Goal: Understand site structure: Understand site structure

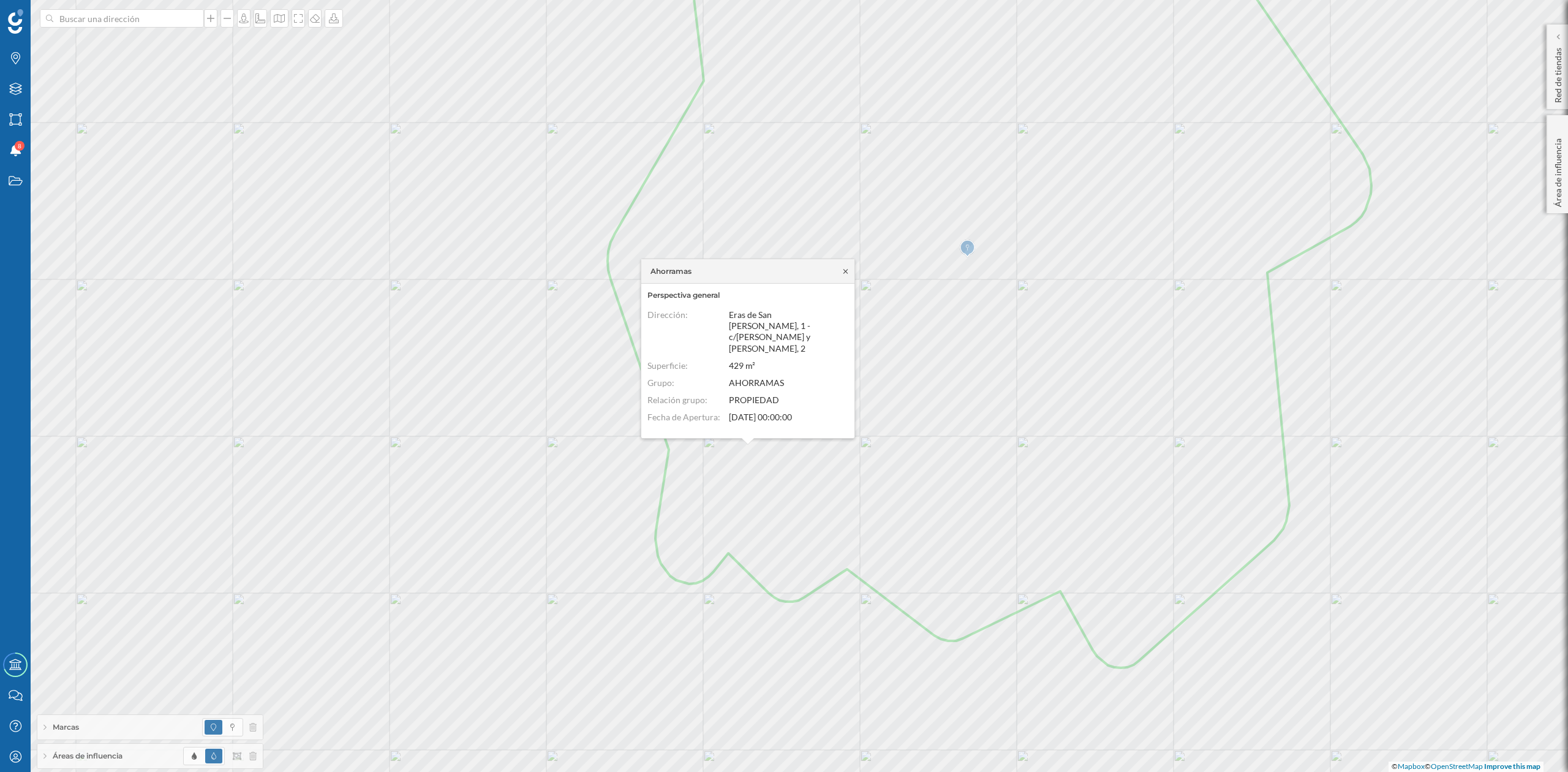
click at [844, 268] on icon at bounding box center [845, 272] width 9 height 7
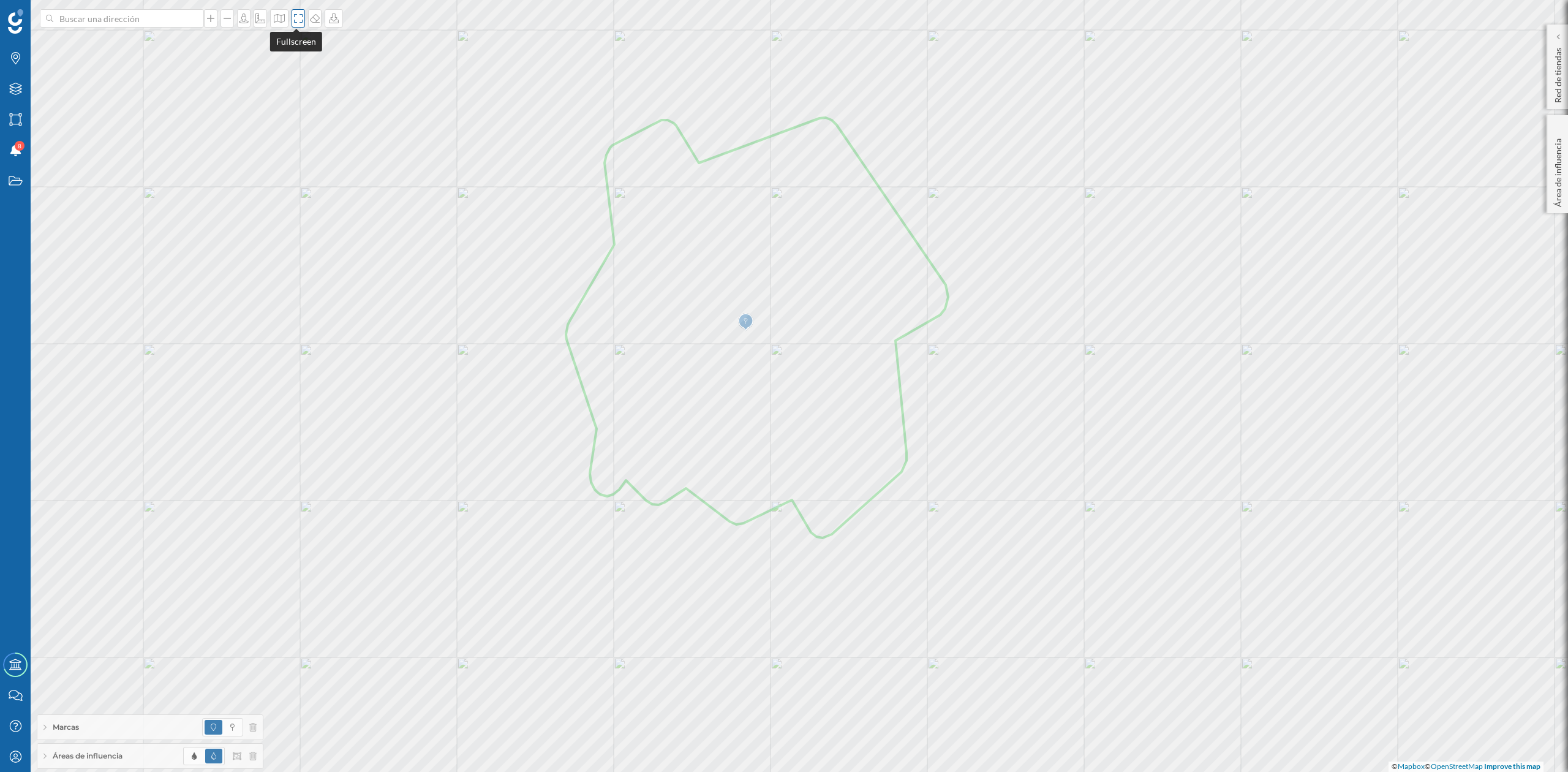
click at [296, 15] on icon at bounding box center [298, 19] width 12 height 10
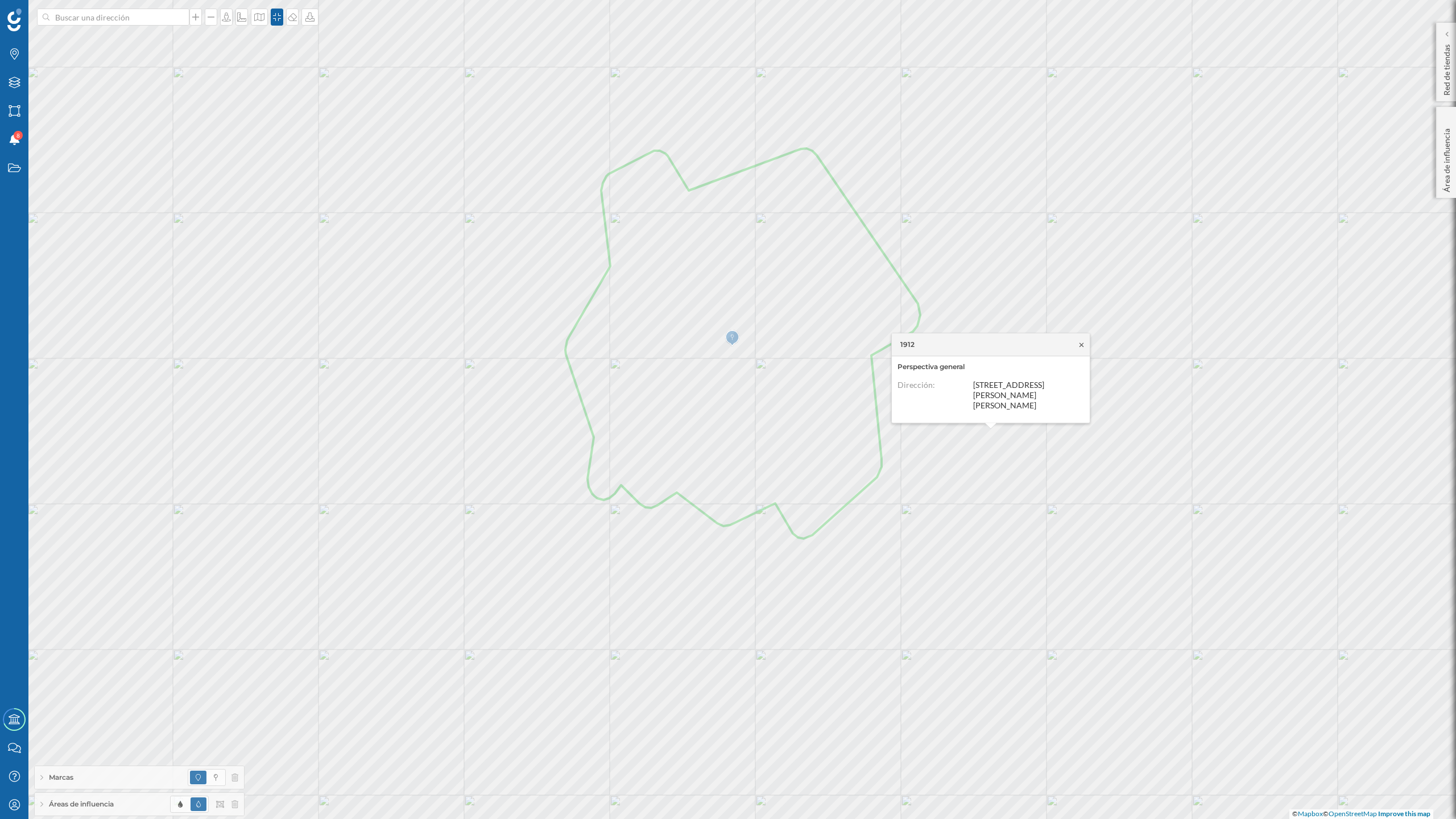
click at [1080, 348] on icon at bounding box center [1081, 345] width 9 height 7
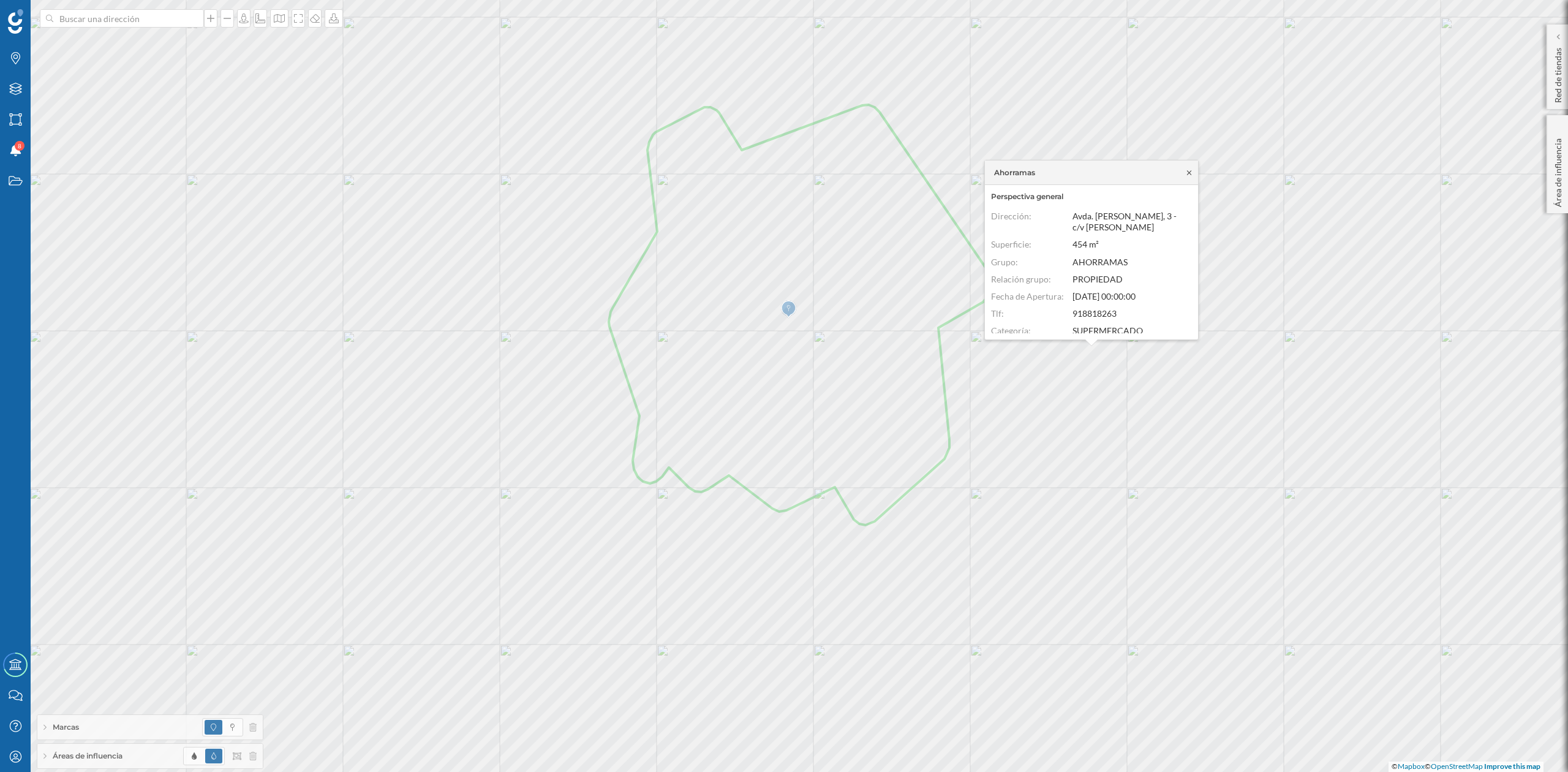
click at [1192, 174] on icon at bounding box center [1189, 173] width 9 height 7
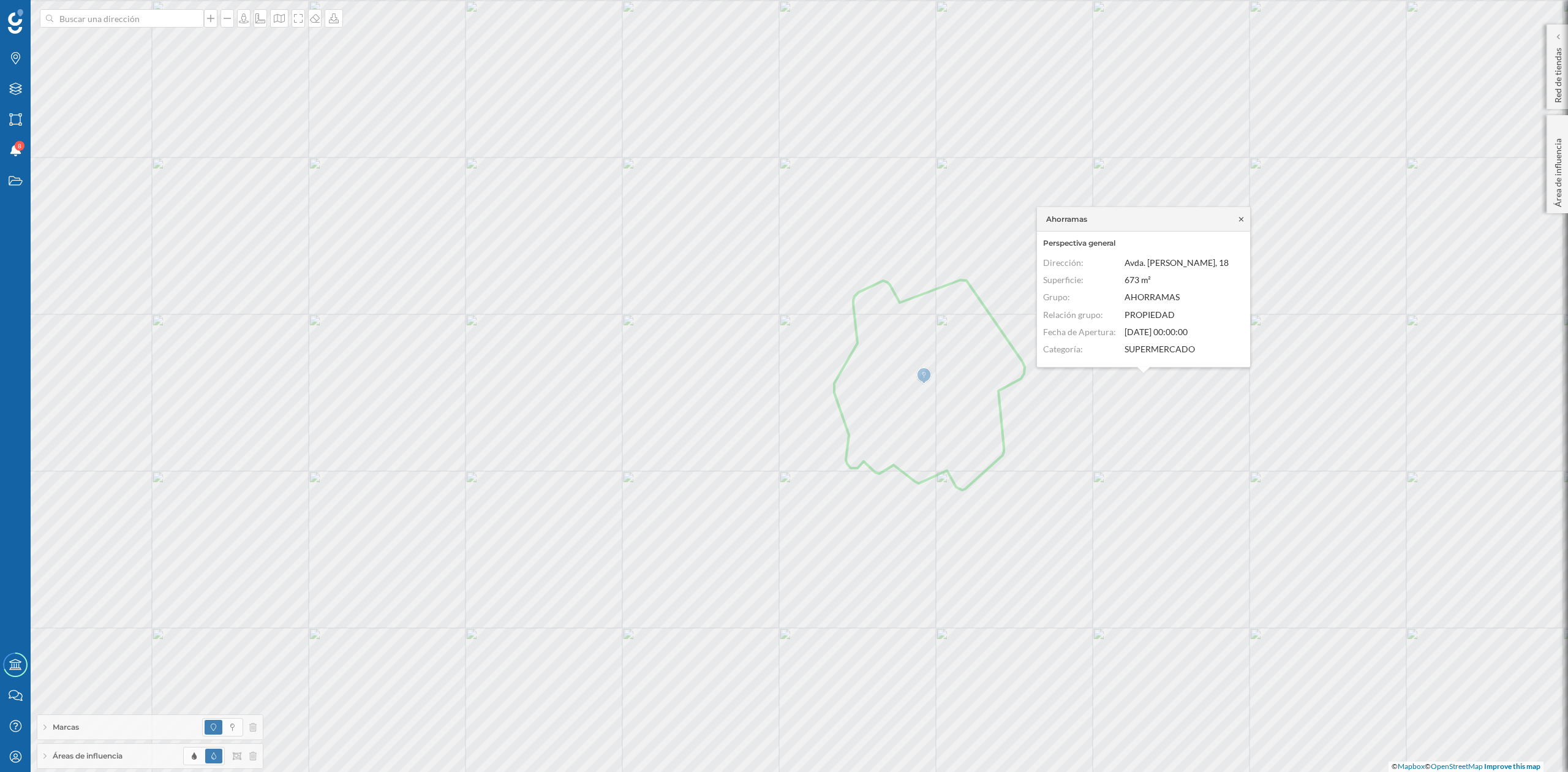
click at [1237, 215] on icon at bounding box center [1241, 219] width 9 height 7
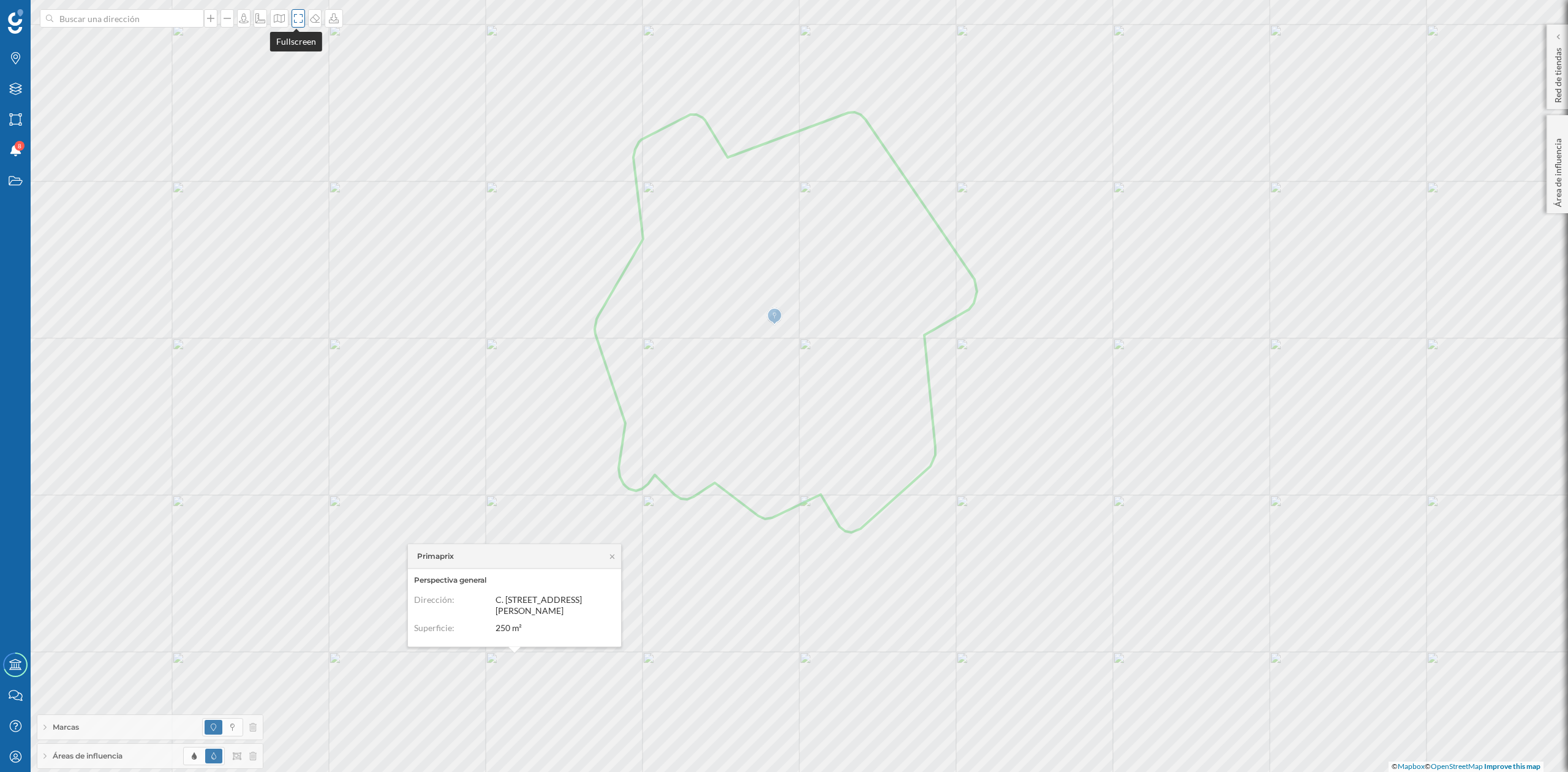
click at [297, 16] on icon at bounding box center [298, 19] width 12 height 10
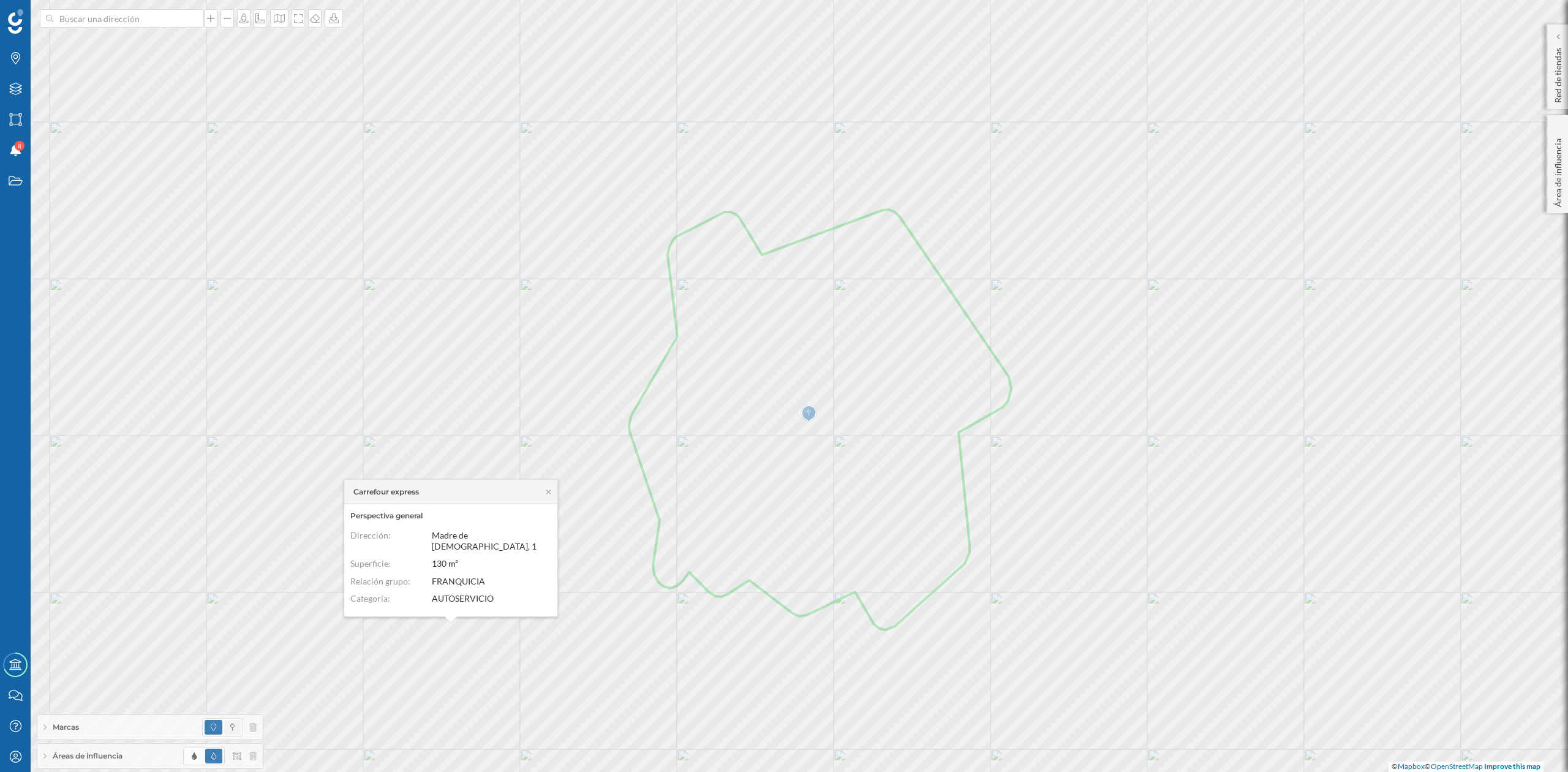
click at [238, 726] on span at bounding box center [232, 728] width 17 height 15
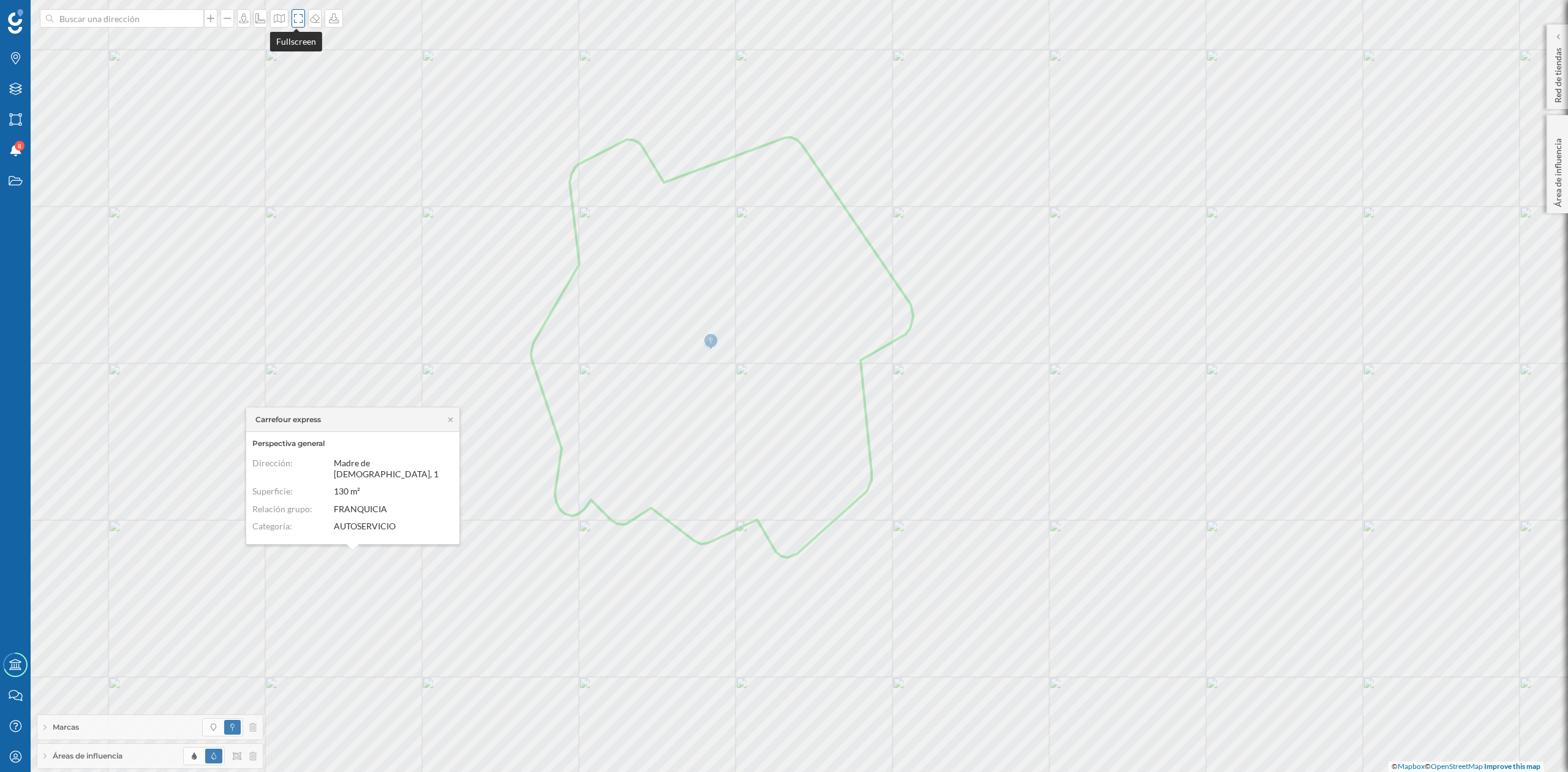
click at [297, 22] on icon at bounding box center [298, 19] width 9 height 9
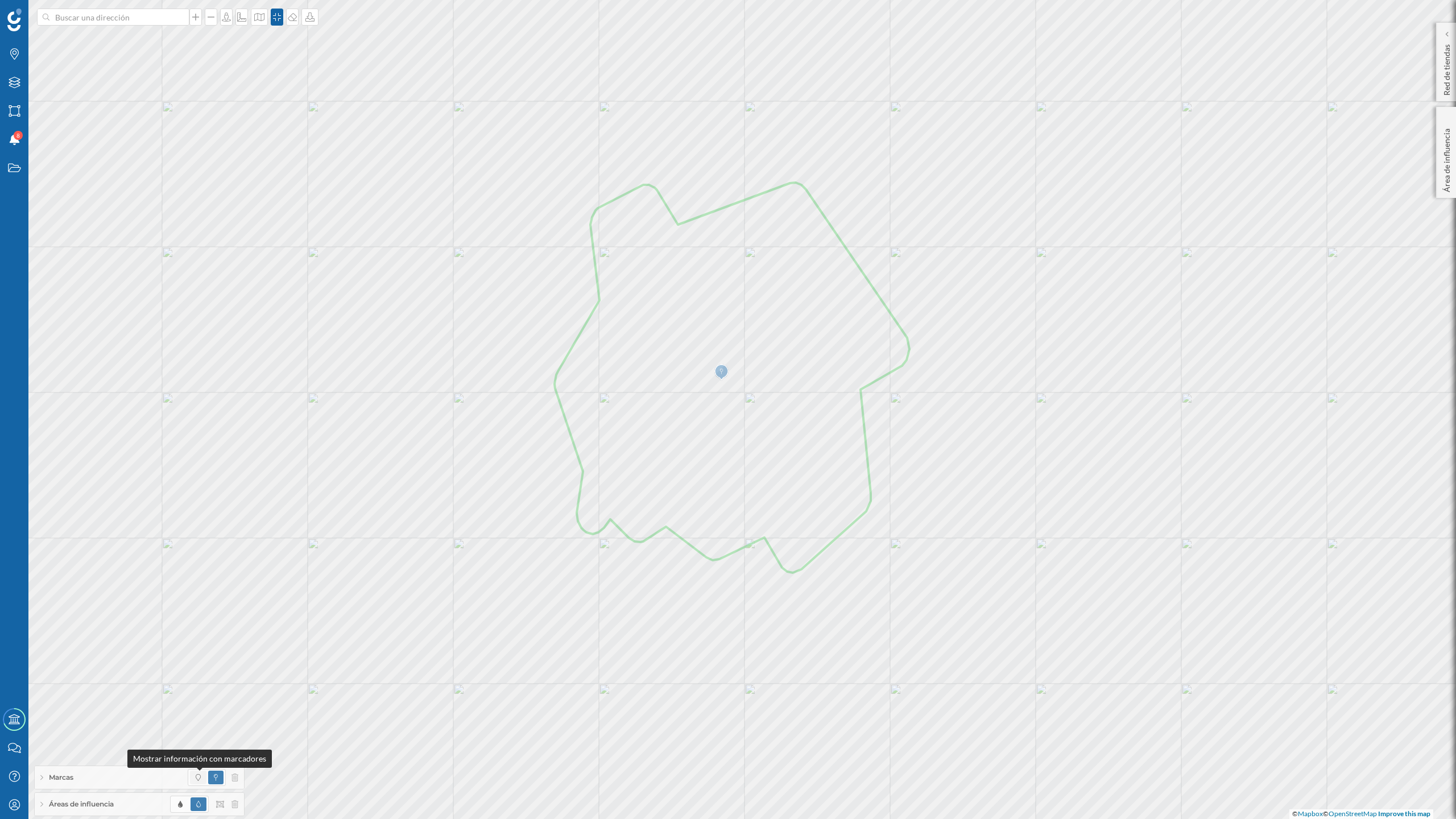
click at [195, 716] on span at bounding box center [198, 778] width 5 height 10
click at [124, 716] on div "Marcas" at bounding box center [139, 777] width 209 height 23
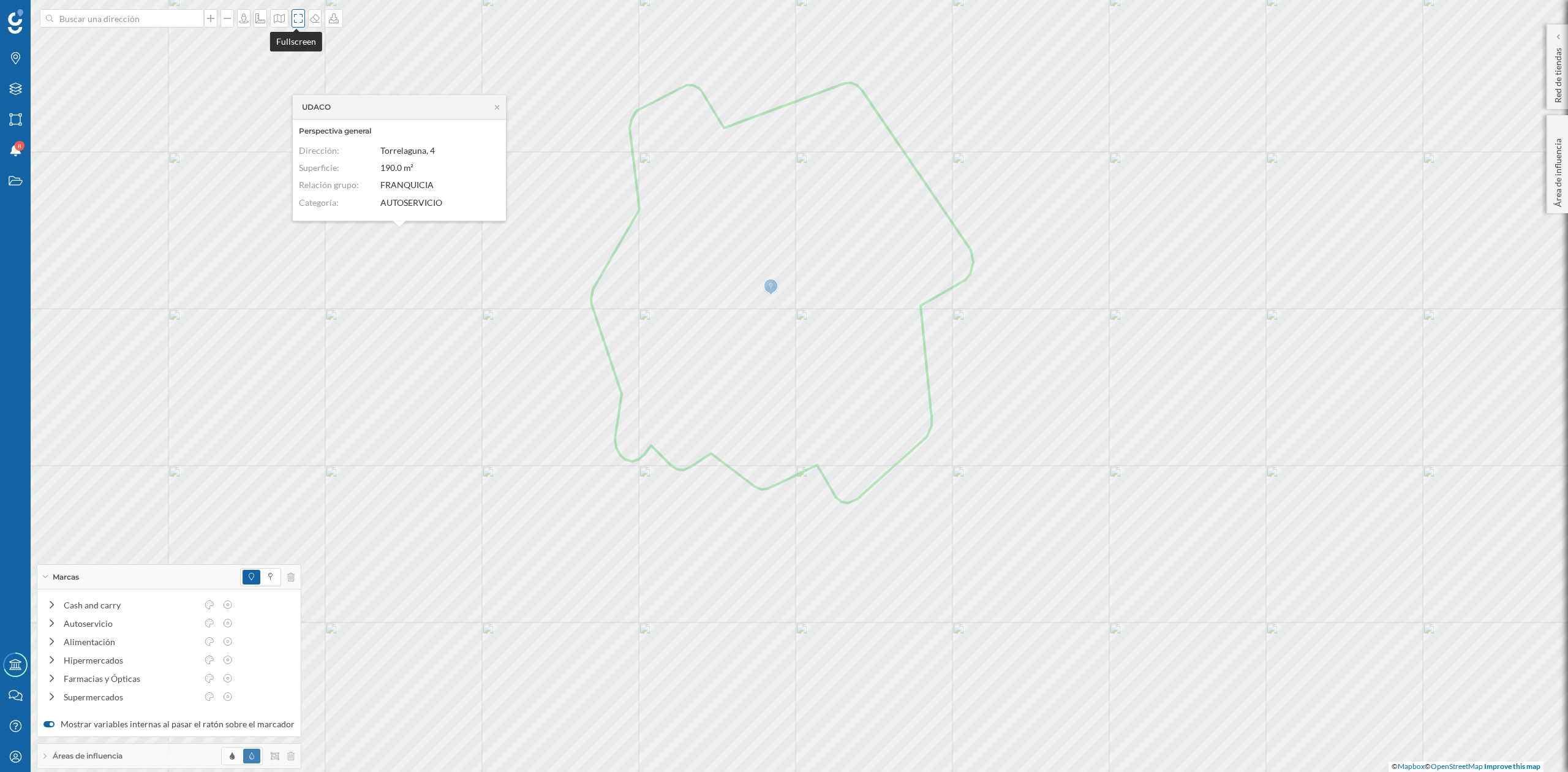
click at [292, 19] on icon at bounding box center [298, 19] width 12 height 10
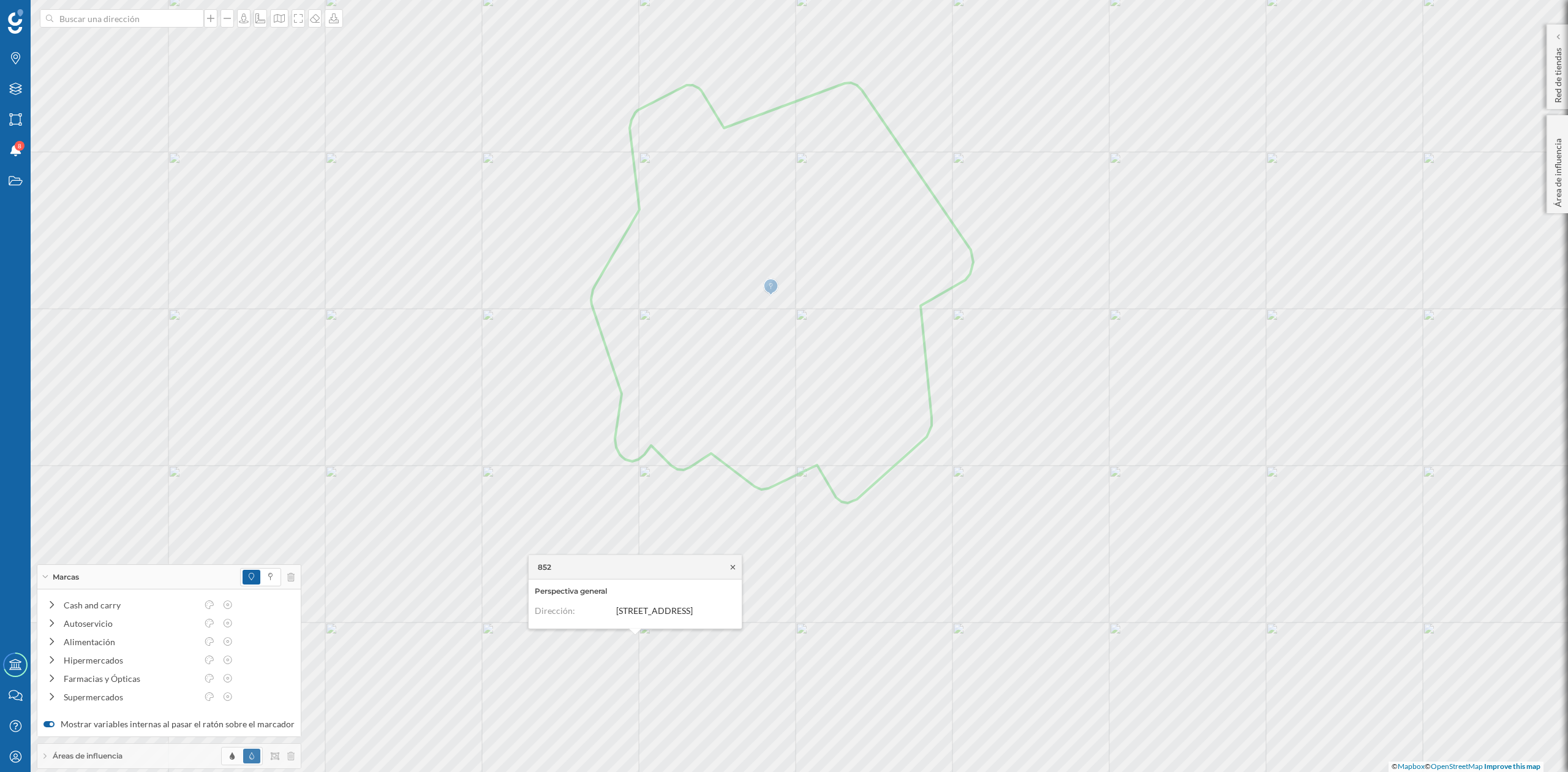
click at [730, 564] on icon at bounding box center [732, 567] width 9 height 7
